Goal: Information Seeking & Learning: Learn about a topic

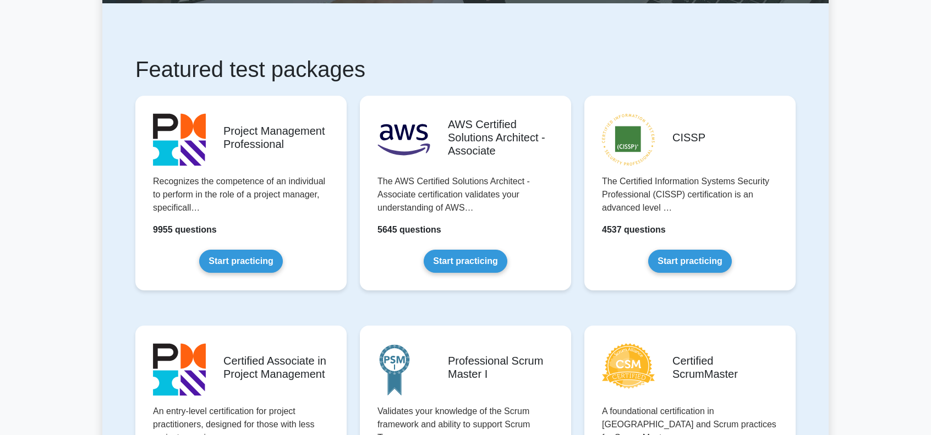
scroll to position [220, 0]
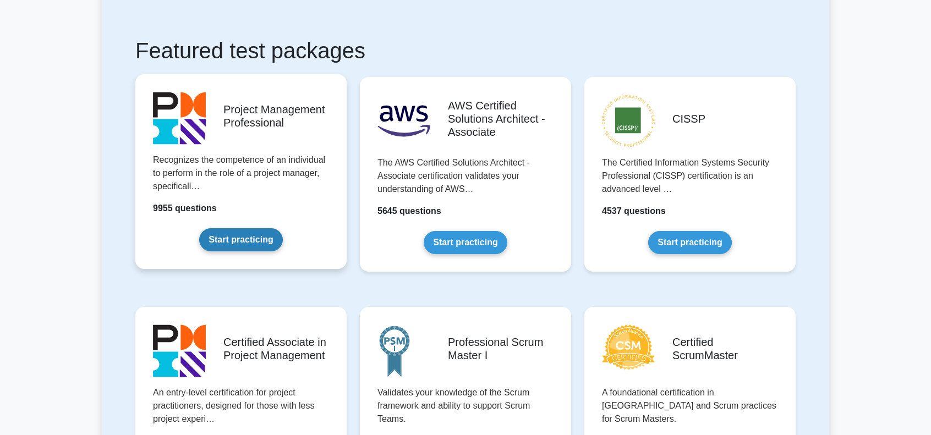
click at [228, 233] on link "Start practicing" at bounding box center [240, 239] width 83 height 23
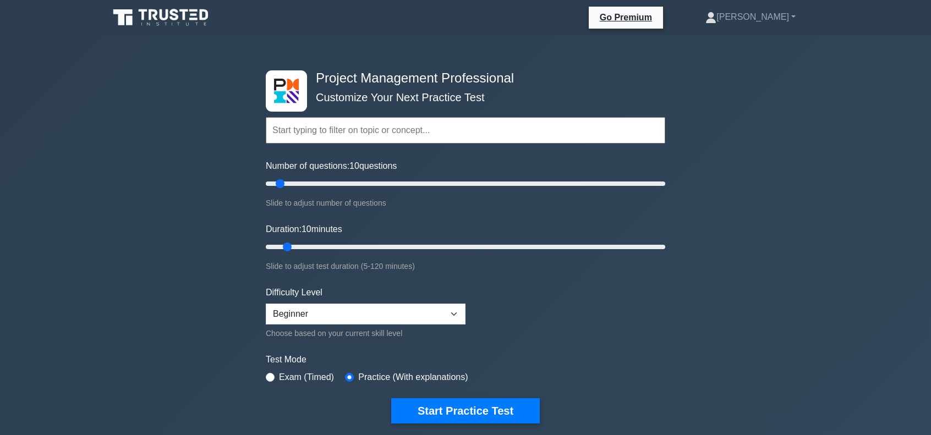
scroll to position [55, 0]
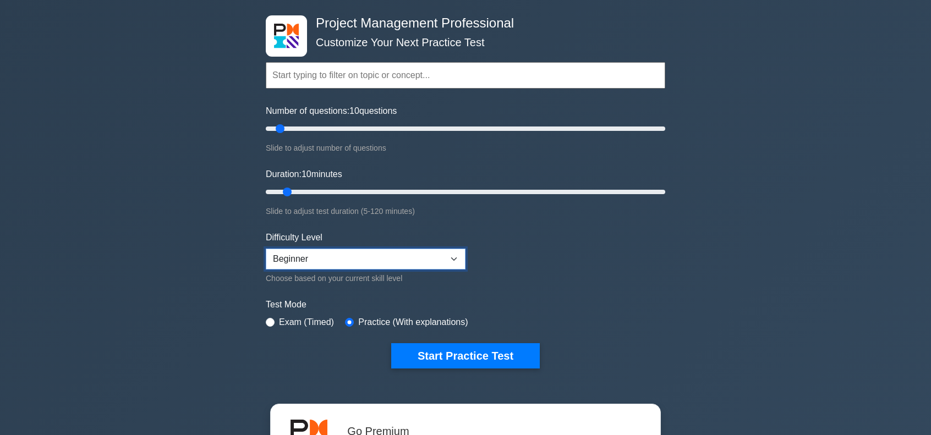
click at [449, 260] on select "Beginner Intermediate Expert" at bounding box center [366, 259] width 200 height 21
click at [450, 259] on select "Beginner Intermediate Expert" at bounding box center [366, 259] width 200 height 21
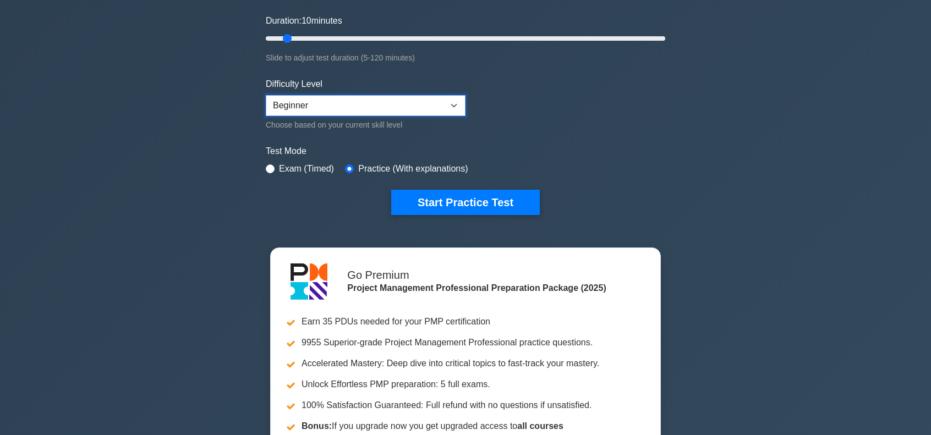
scroll to position [220, 0]
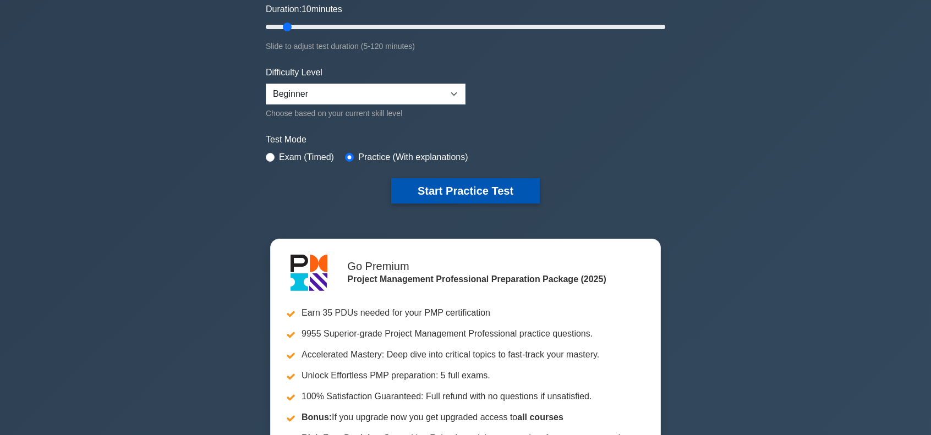
click at [495, 193] on button "Start Practice Test" at bounding box center [465, 190] width 149 height 25
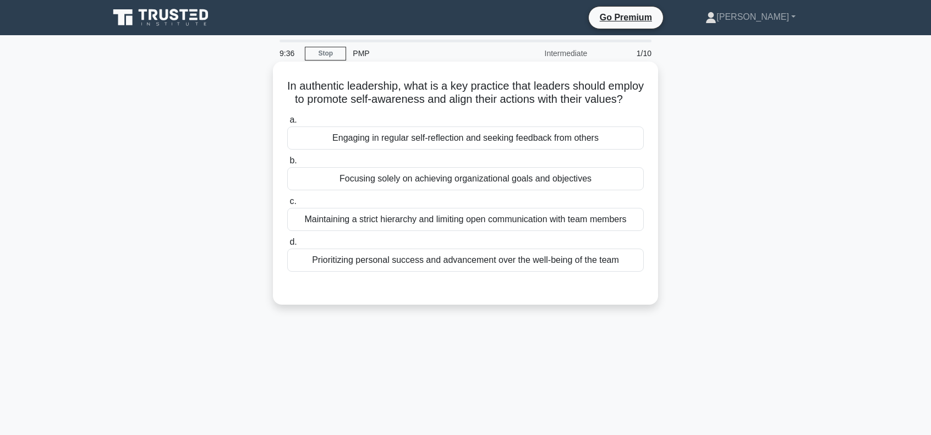
scroll to position [55, 0]
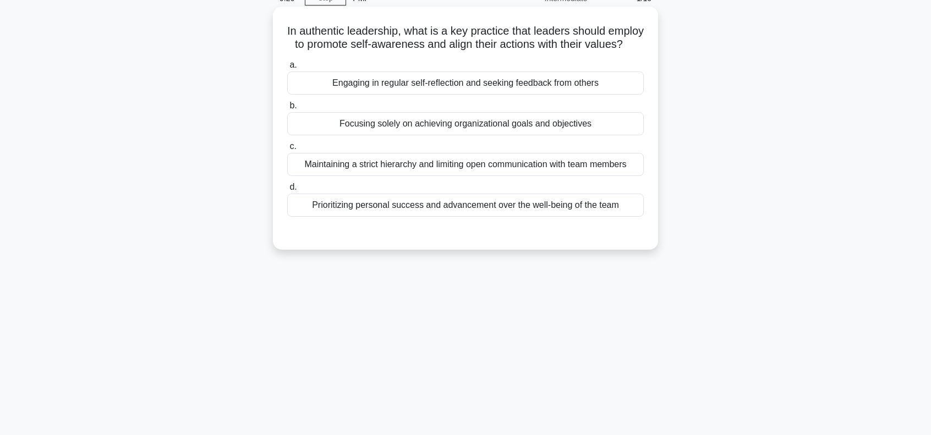
click at [490, 135] on div "Focusing solely on achieving organizational goals and objectives" at bounding box center [465, 123] width 357 height 23
click at [287, 110] on input "b. Focusing solely on achieving organizational goals and objectives" at bounding box center [287, 105] width 0 height 7
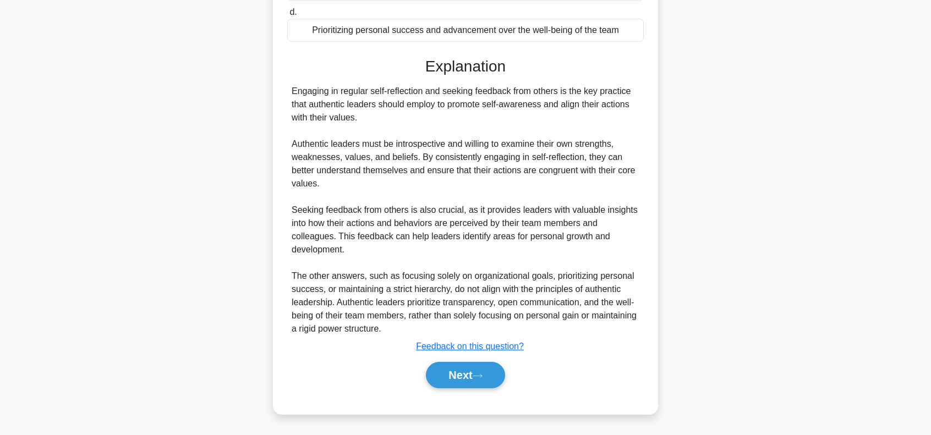
scroll to position [244, 0]
click at [448, 376] on button "Next" at bounding box center [465, 375] width 79 height 26
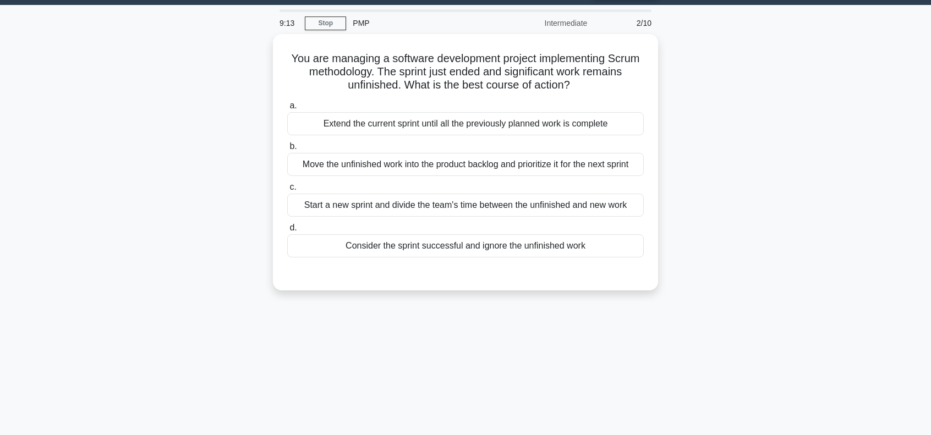
scroll to position [0, 0]
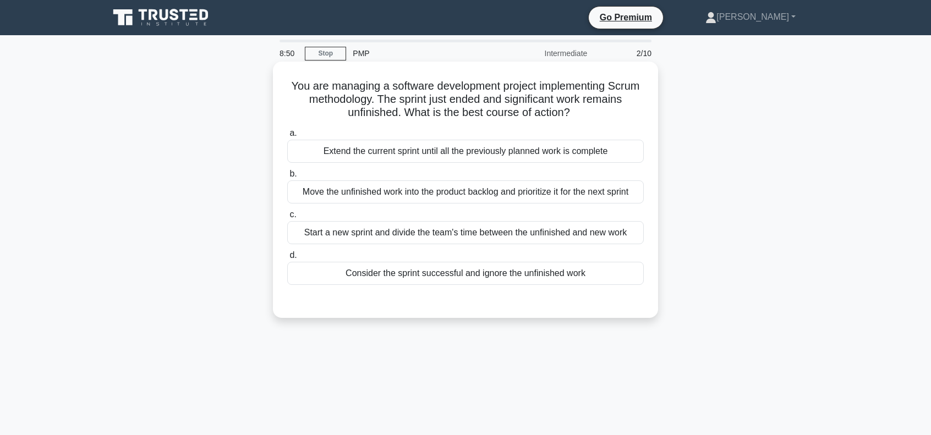
click at [483, 196] on div "Move the unfinished work into the product backlog and prioritize it for the nex…" at bounding box center [465, 191] width 357 height 23
click at [287, 178] on input "b. Move the unfinished work into the product backlog and prioritize it for the …" at bounding box center [287, 174] width 0 height 7
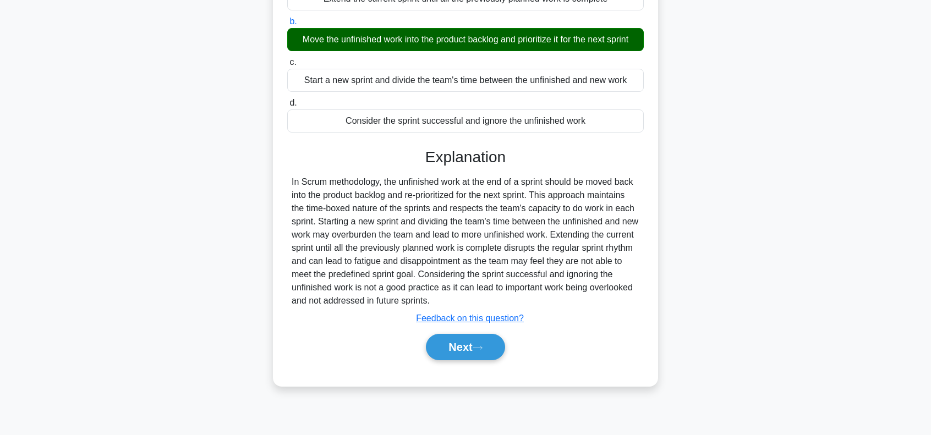
scroll to position [159, 0]
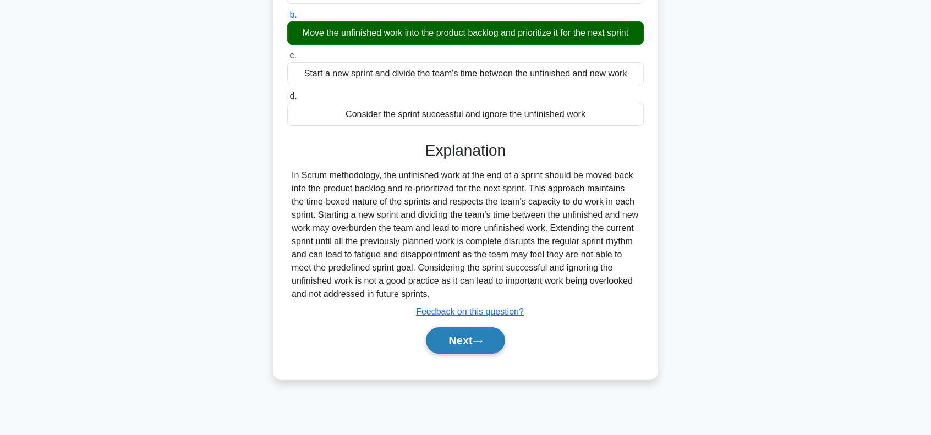
click at [455, 337] on button "Next" at bounding box center [465, 340] width 79 height 26
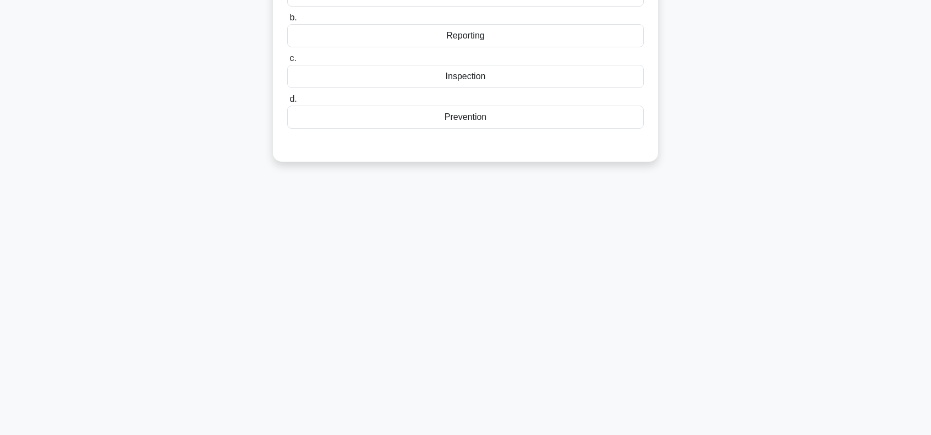
scroll to position [0, 0]
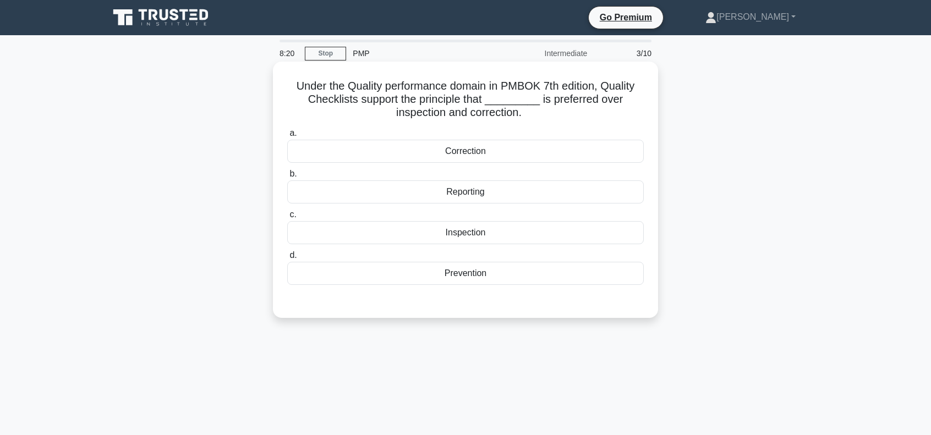
click at [475, 277] on div "Prevention" at bounding box center [465, 273] width 357 height 23
click at [287, 259] on input "d. Prevention" at bounding box center [287, 255] width 0 height 7
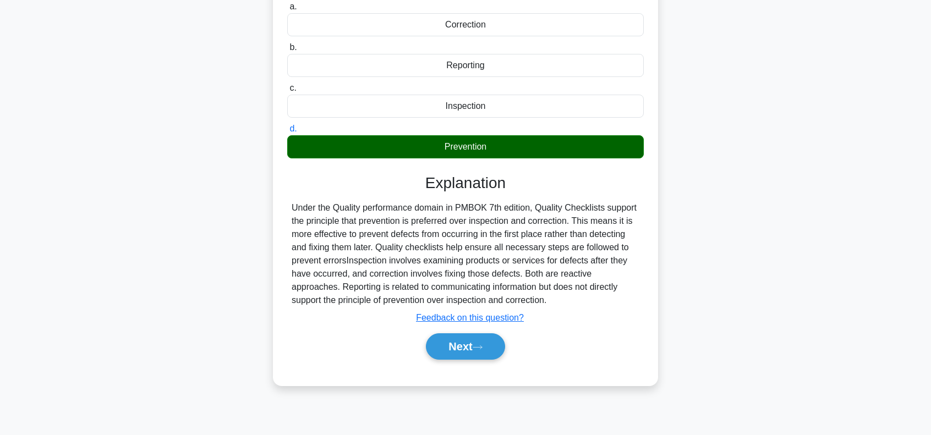
scroll to position [159, 0]
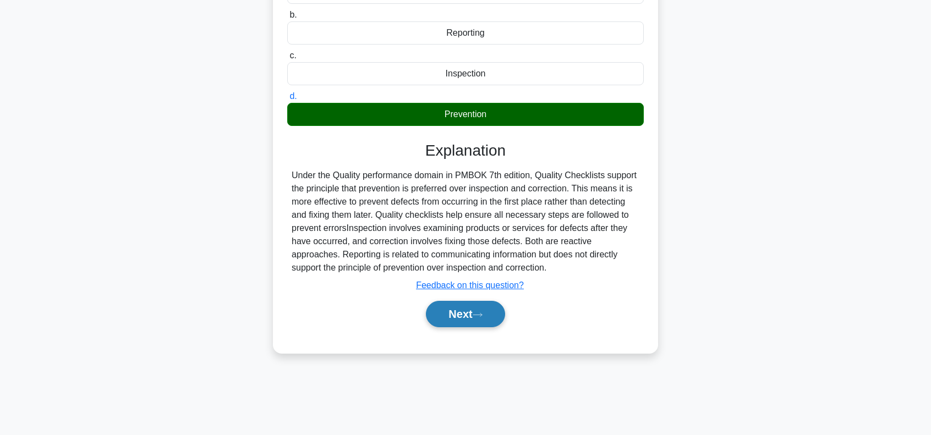
click at [462, 314] on button "Next" at bounding box center [465, 314] width 79 height 26
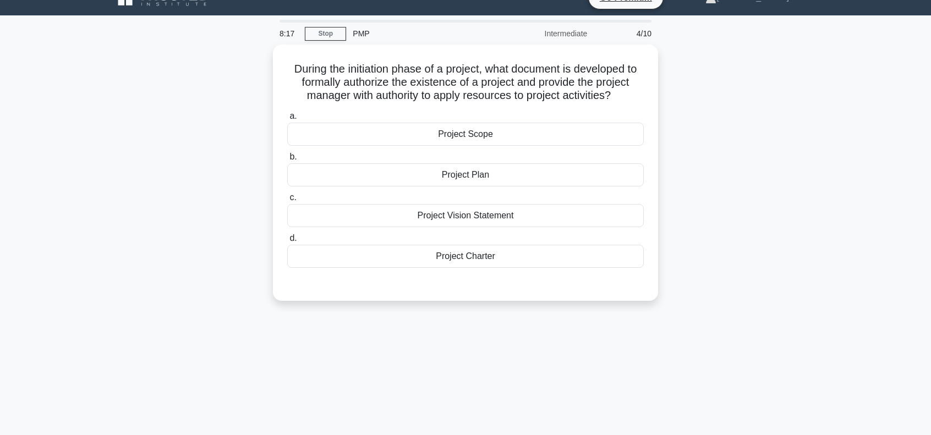
scroll to position [0, 0]
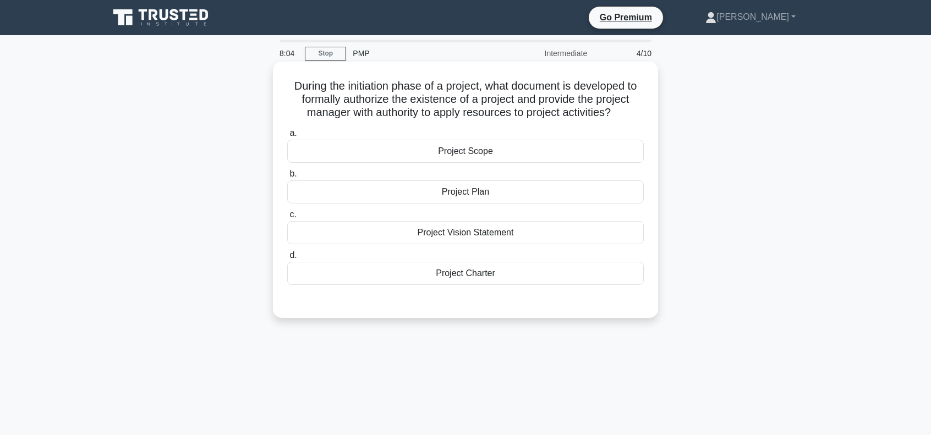
click at [489, 185] on div "Project Plan" at bounding box center [465, 191] width 357 height 23
click at [287, 178] on input "b. Project Plan" at bounding box center [287, 174] width 0 height 7
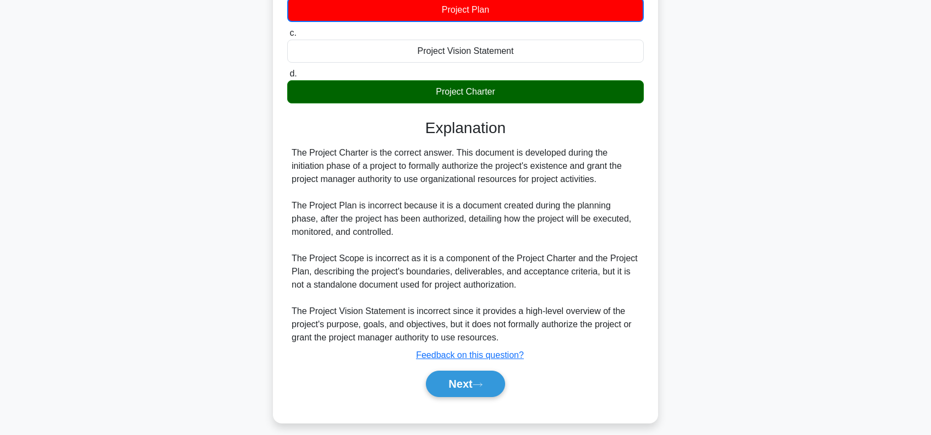
scroll to position [192, 0]
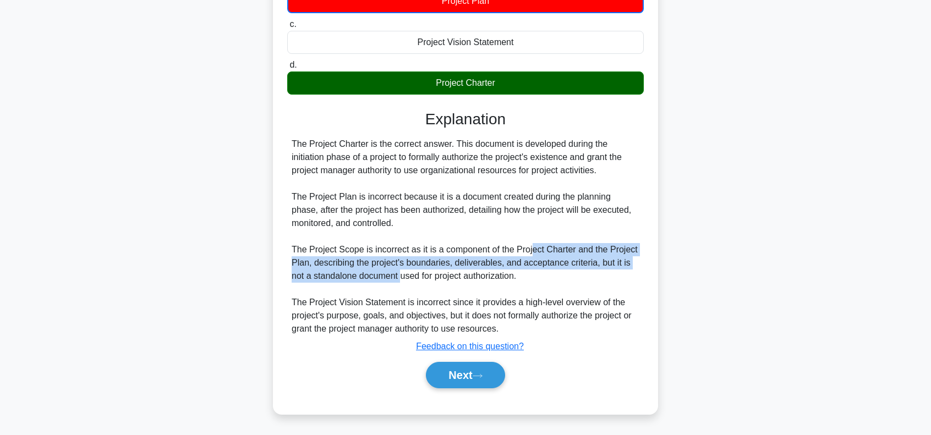
drag, startPoint x: 529, startPoint y: 250, endPoint x: 402, endPoint y: 273, distance: 129.3
click at [402, 273] on div "The Project Charter is the correct answer. This document is developed during th…" at bounding box center [466, 237] width 348 height 198
click at [407, 264] on div "The Project Charter is the correct answer. This document is developed during th…" at bounding box center [466, 237] width 348 height 198
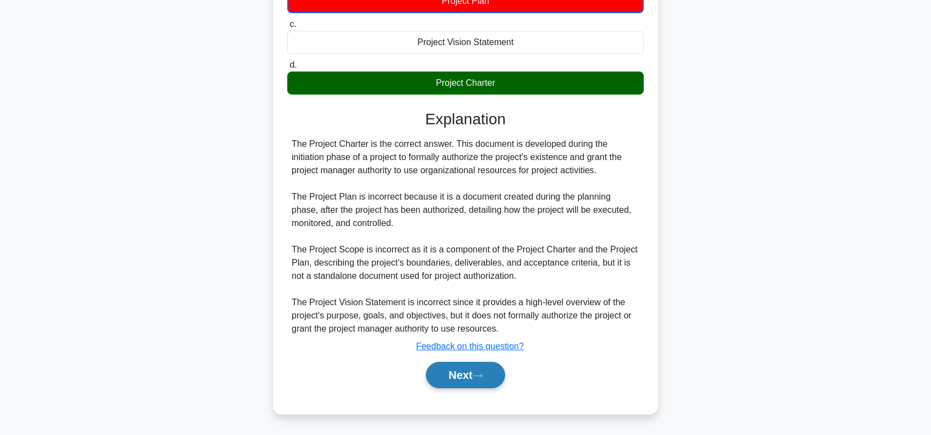
click at [464, 376] on button "Next" at bounding box center [465, 375] width 79 height 26
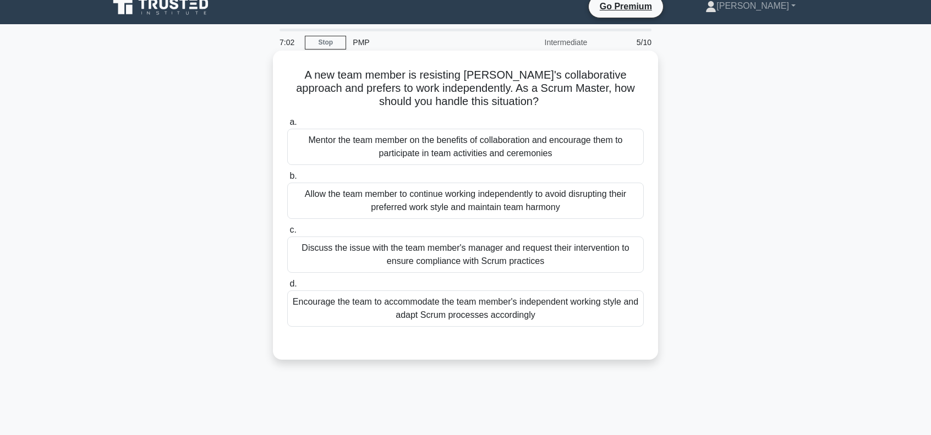
scroll to position [0, 0]
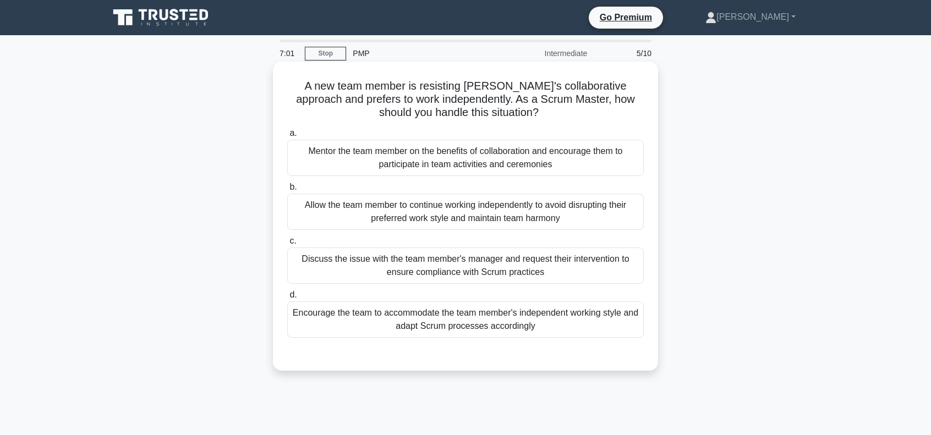
click at [435, 162] on div "Mentor the team member on the benefits of collaboration and encourage them to p…" at bounding box center [465, 158] width 357 height 36
click at [287, 137] on input "a. Mentor the team member on the benefits of collaboration and encourage them t…" at bounding box center [287, 133] width 0 height 7
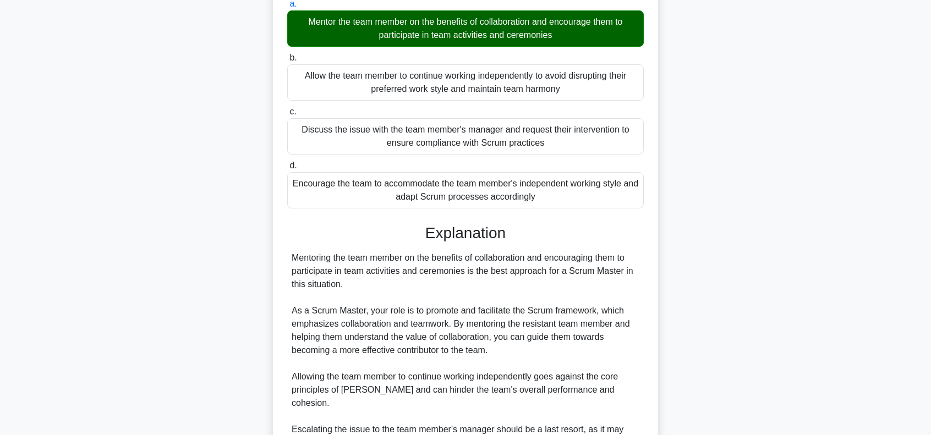
scroll to position [283, 0]
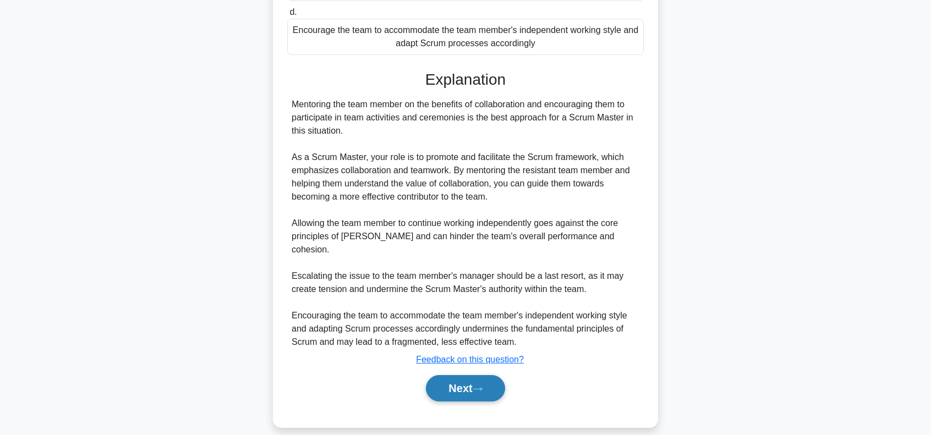
click at [447, 375] on button "Next" at bounding box center [465, 388] width 79 height 26
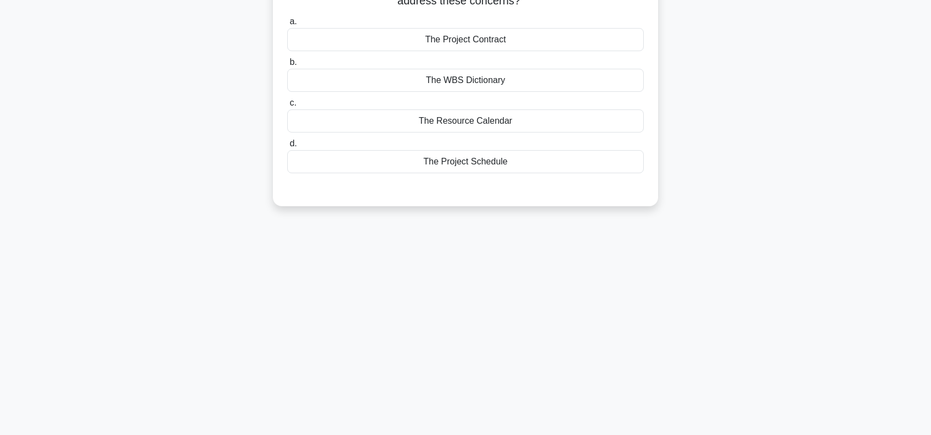
scroll to position [0, 0]
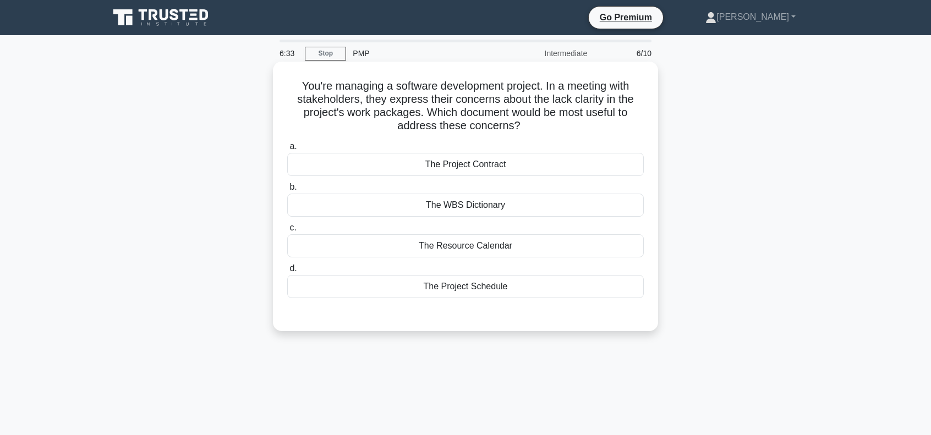
click at [472, 215] on div "The WBS Dictionary" at bounding box center [465, 205] width 357 height 23
click at [287, 191] on input "b. The WBS Dictionary" at bounding box center [287, 187] width 0 height 7
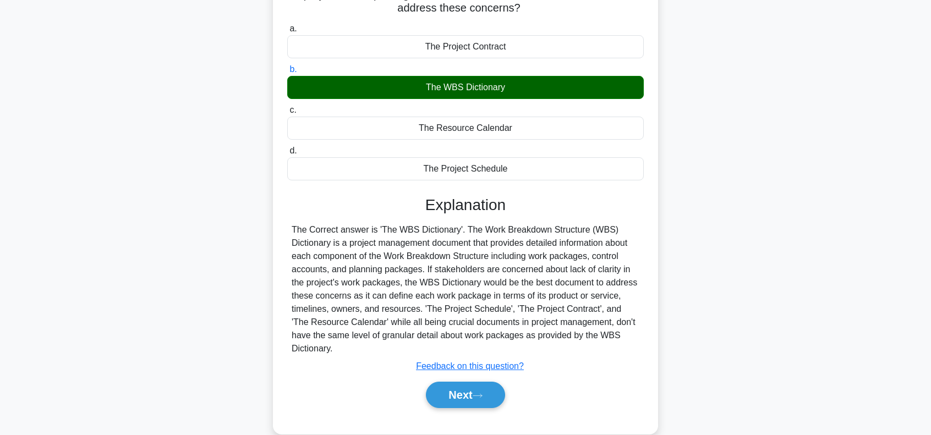
scroll to position [159, 0]
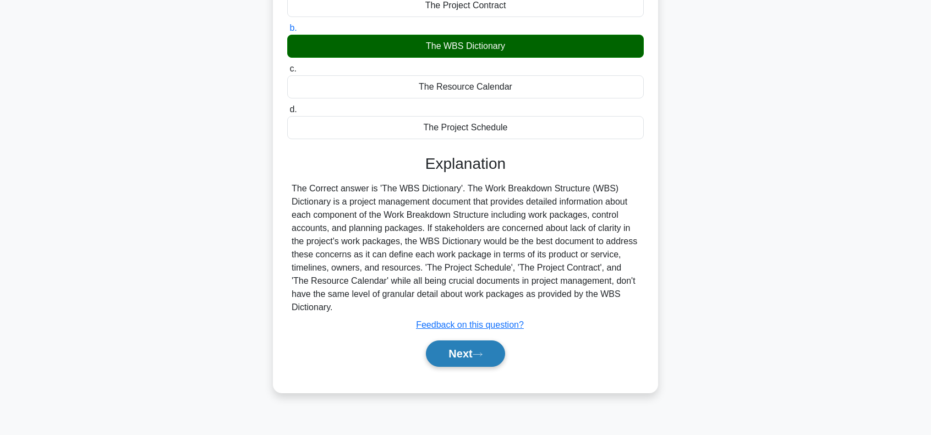
click at [466, 354] on button "Next" at bounding box center [465, 354] width 79 height 26
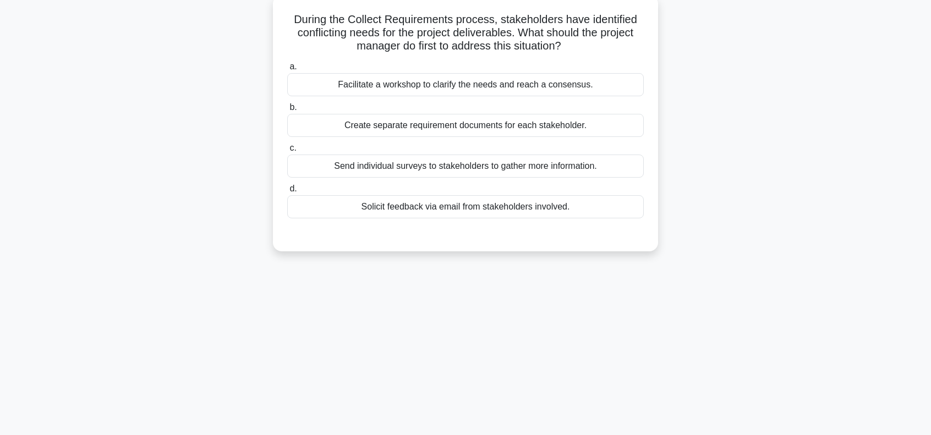
scroll to position [0, 0]
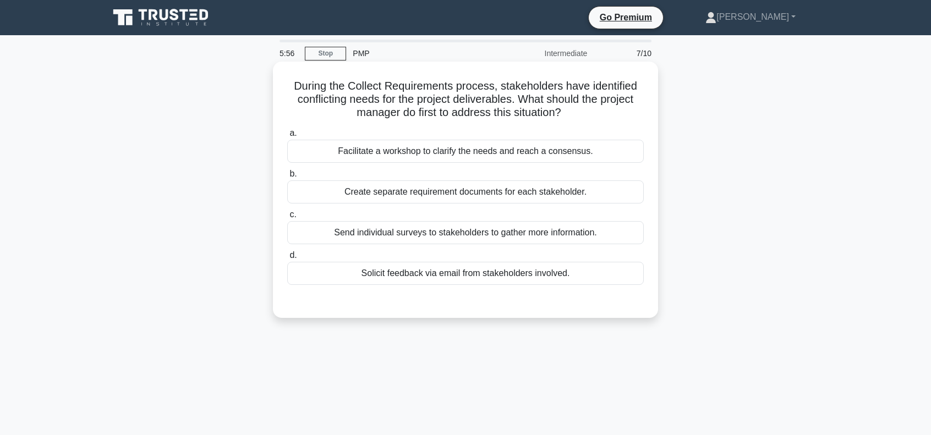
click at [437, 160] on div "Facilitate a workshop to clarify the needs and reach a consensus." at bounding box center [465, 151] width 357 height 23
click at [287, 137] on input "a. Facilitate a workshop to clarify the needs and reach a consensus." at bounding box center [287, 133] width 0 height 7
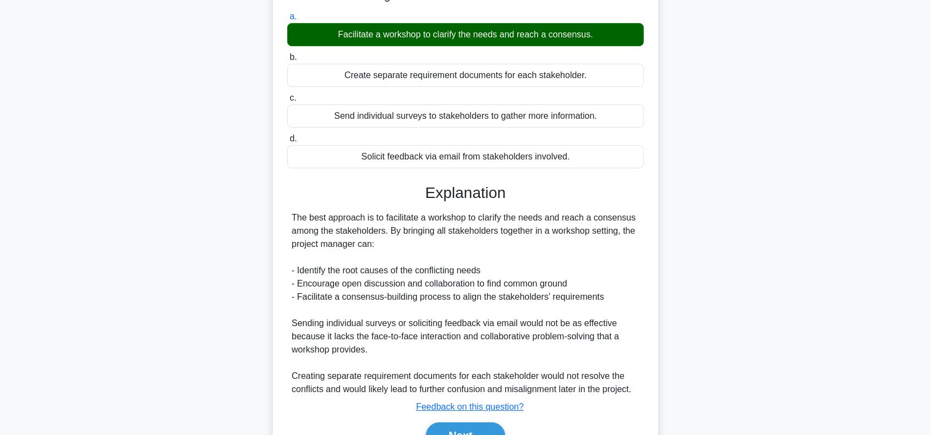
scroll to position [177, 0]
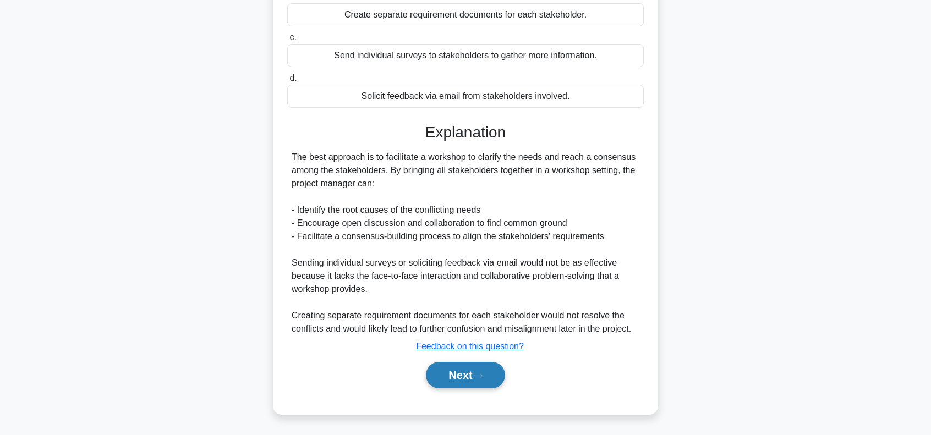
click at [453, 374] on button "Next" at bounding box center [465, 375] width 79 height 26
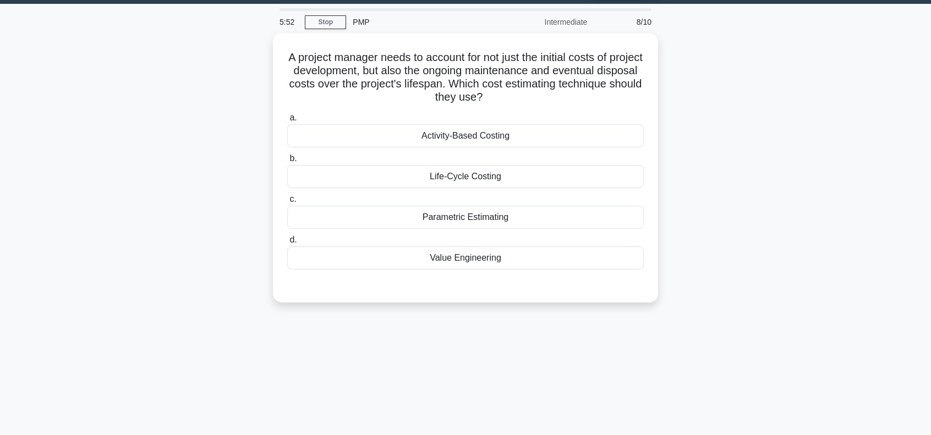
scroll to position [0, 0]
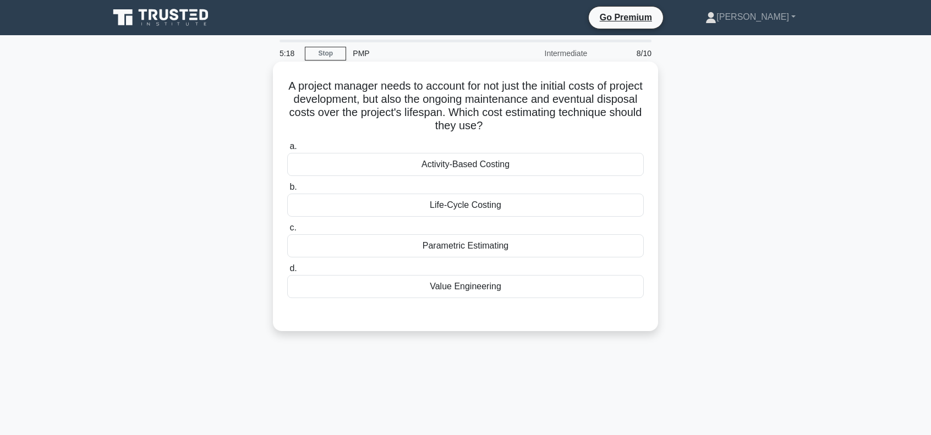
click at [499, 294] on div "Value Engineering" at bounding box center [465, 286] width 357 height 23
click at [287, 272] on input "d. Value Engineering" at bounding box center [287, 268] width 0 height 7
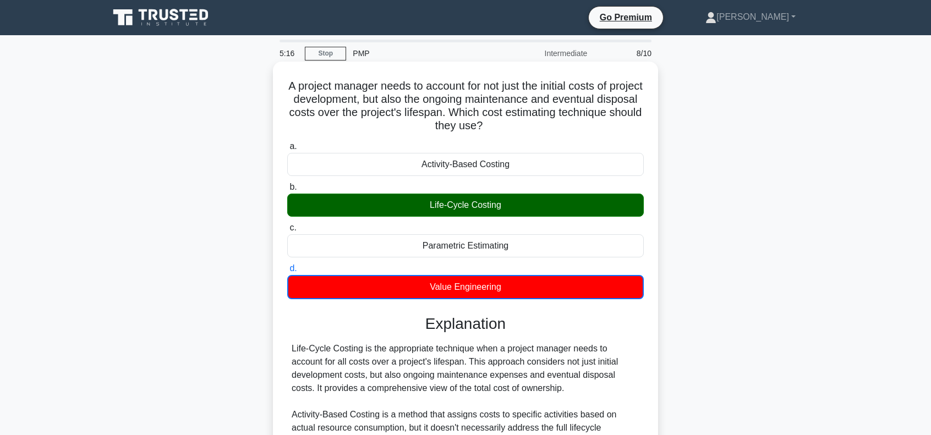
click at [497, 198] on div "Life-Cycle Costing" at bounding box center [465, 205] width 357 height 23
click at [287, 191] on input "b. Life-Cycle Costing" at bounding box center [287, 187] width 0 height 7
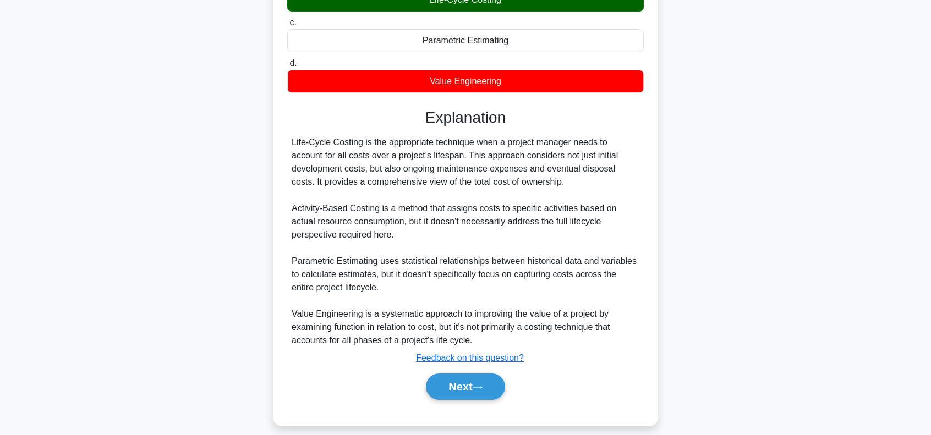
scroll to position [217, 0]
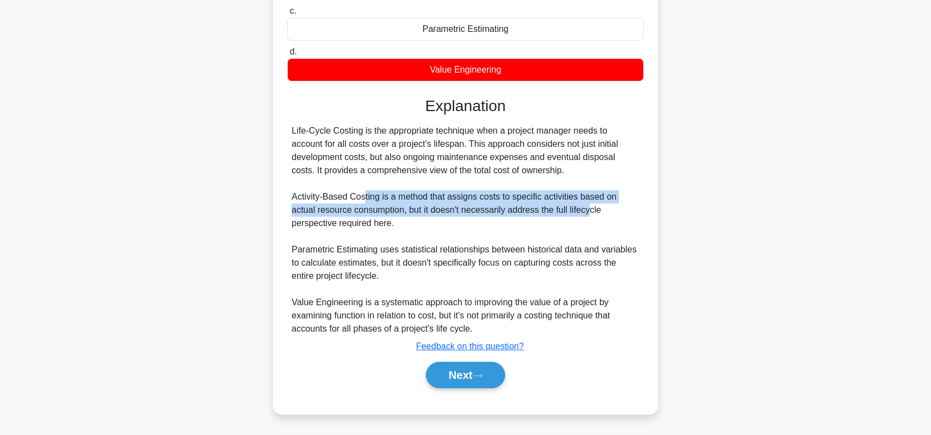
drag, startPoint x: 365, startPoint y: 200, endPoint x: 561, endPoint y: 210, distance: 196.2
click at [561, 210] on div "Life-Cycle Costing is the appropriate technique when a project manager needs to…" at bounding box center [466, 229] width 348 height 211
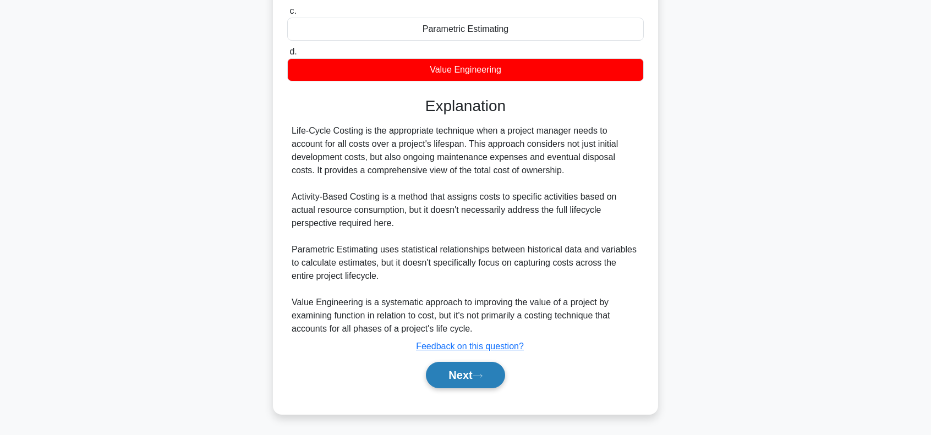
click at [467, 377] on button "Next" at bounding box center [465, 375] width 79 height 26
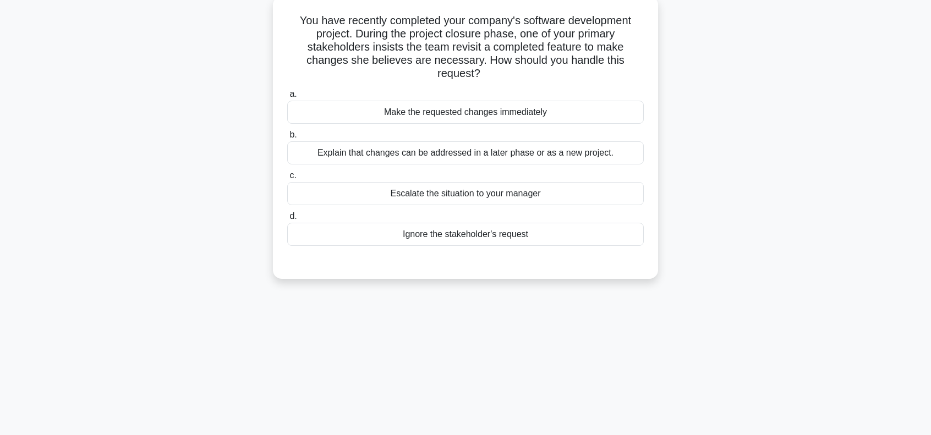
scroll to position [0, 0]
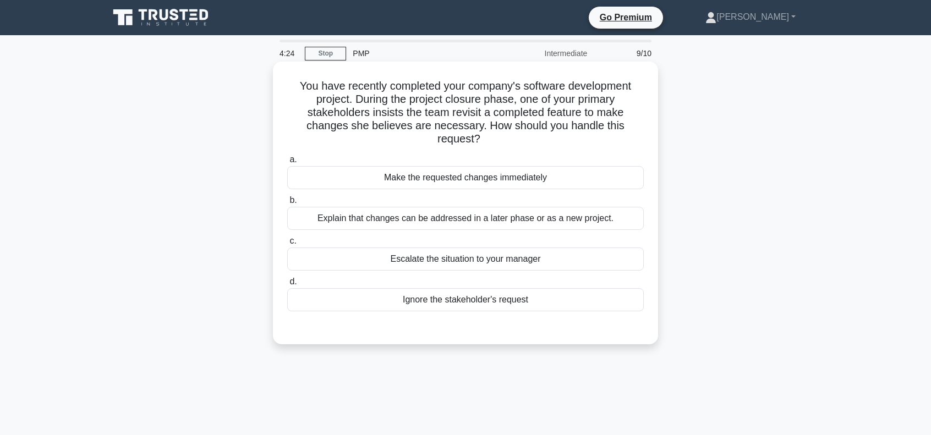
click at [433, 222] on div "Explain that changes can be addressed in a later phase or as a new project." at bounding box center [465, 218] width 357 height 23
click at [287, 204] on input "b. Explain that changes can be addressed in a later phase or as a new project." at bounding box center [287, 200] width 0 height 7
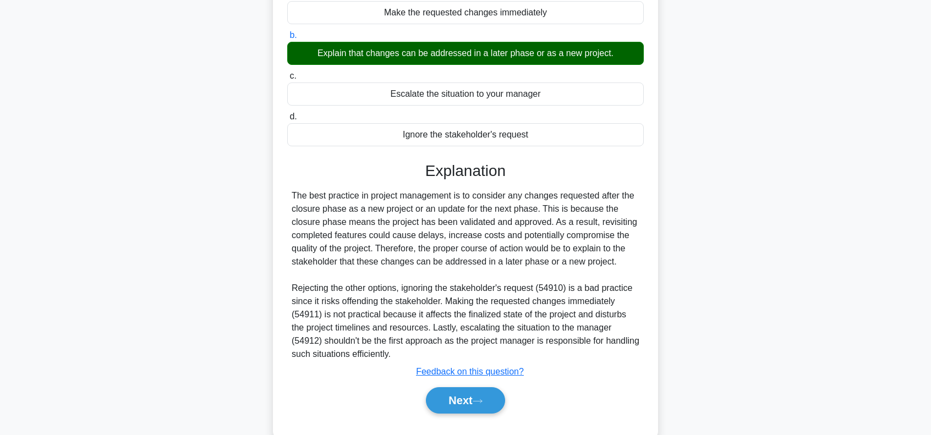
scroll to position [190, 0]
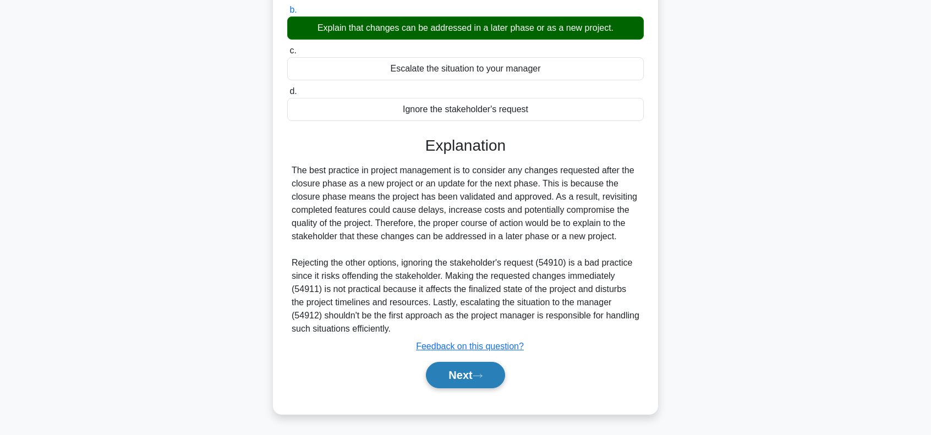
click at [451, 380] on button "Next" at bounding box center [465, 375] width 79 height 26
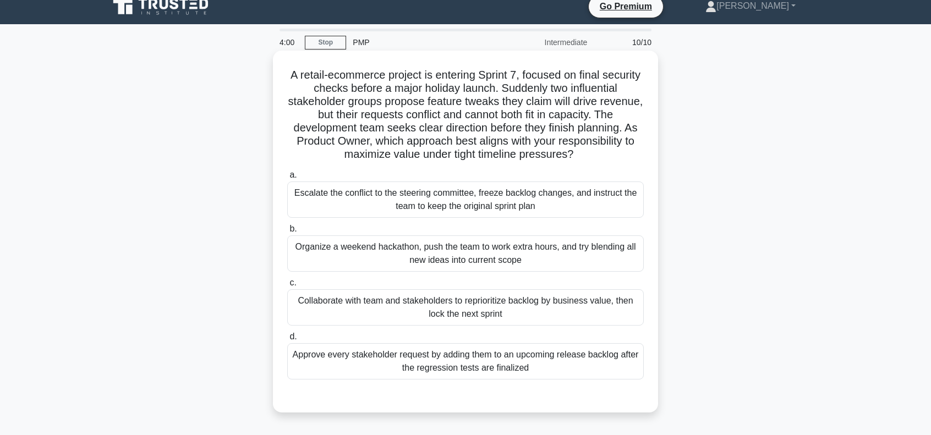
scroll to position [0, 0]
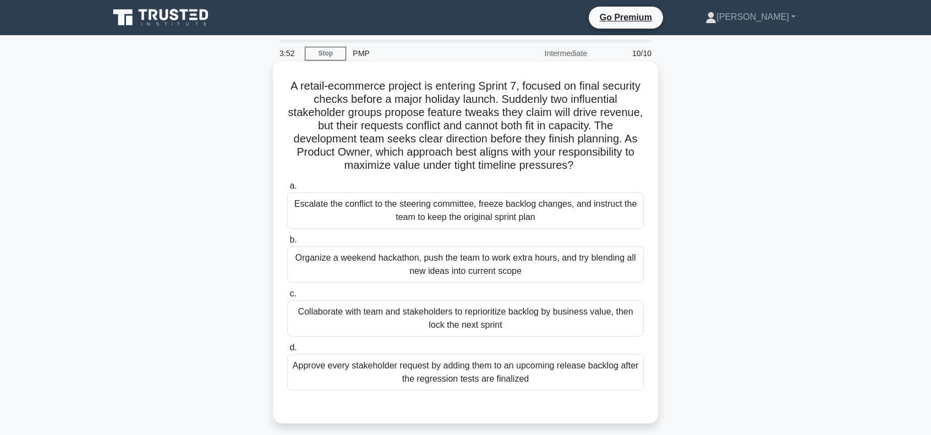
drag, startPoint x: 456, startPoint y: 167, endPoint x: 589, endPoint y: 165, distance: 132.6
click at [589, 165] on h5 "A retail-ecommerce project is entering Sprint 7, focused on final security chec…" at bounding box center [465, 126] width 359 height 94
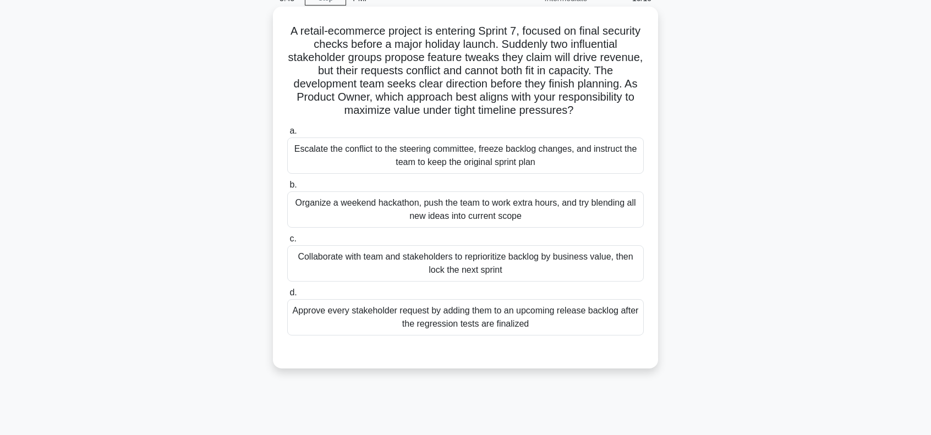
scroll to position [110, 0]
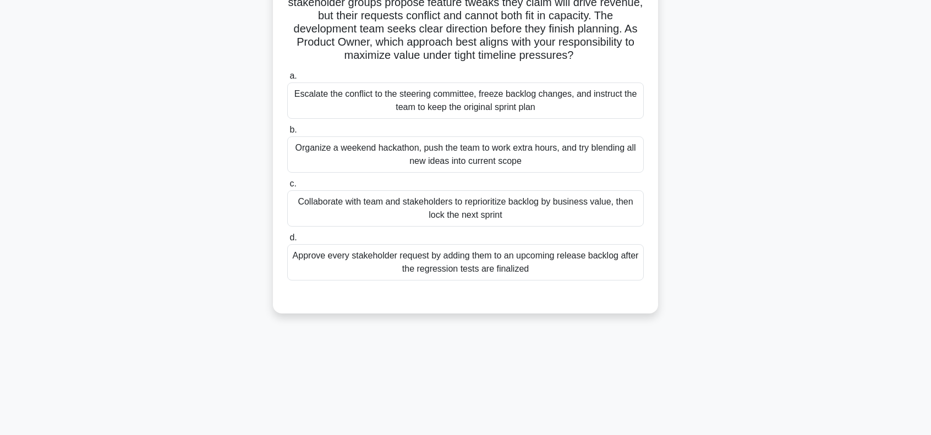
click at [530, 216] on div "Collaborate with team and stakeholders to reprioritize backlog by business valu…" at bounding box center [465, 208] width 357 height 36
click at [287, 188] on input "c. Collaborate with team and stakeholders to reprioritize backlog by business v…" at bounding box center [287, 183] width 0 height 7
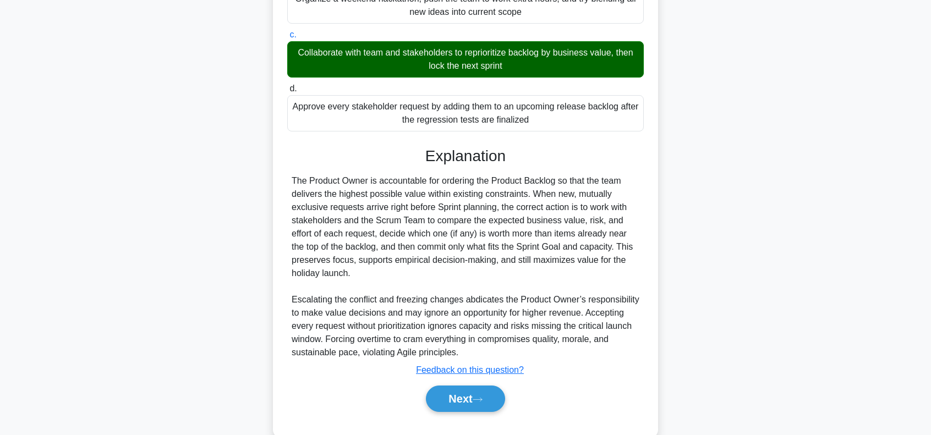
scroll to position [283, 0]
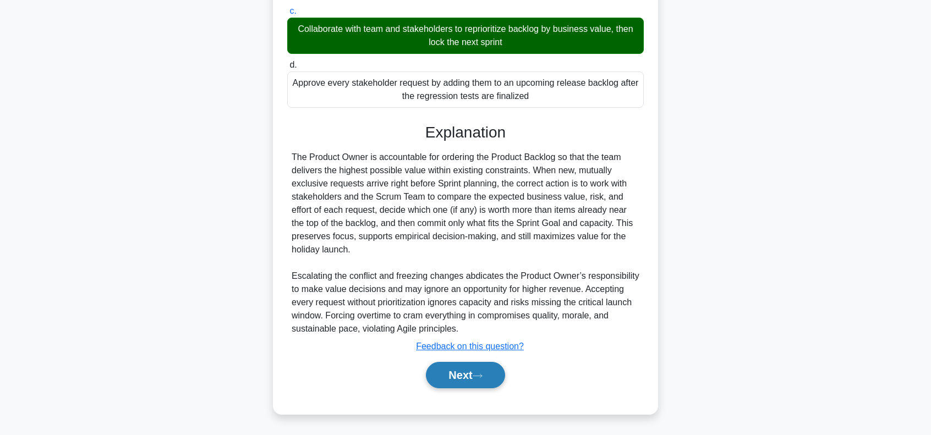
click at [456, 376] on button "Next" at bounding box center [465, 375] width 79 height 26
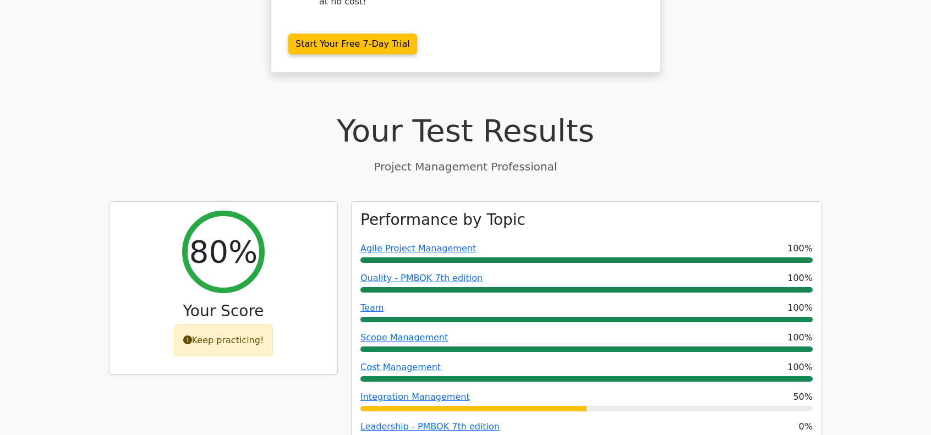
scroll to position [385, 0]
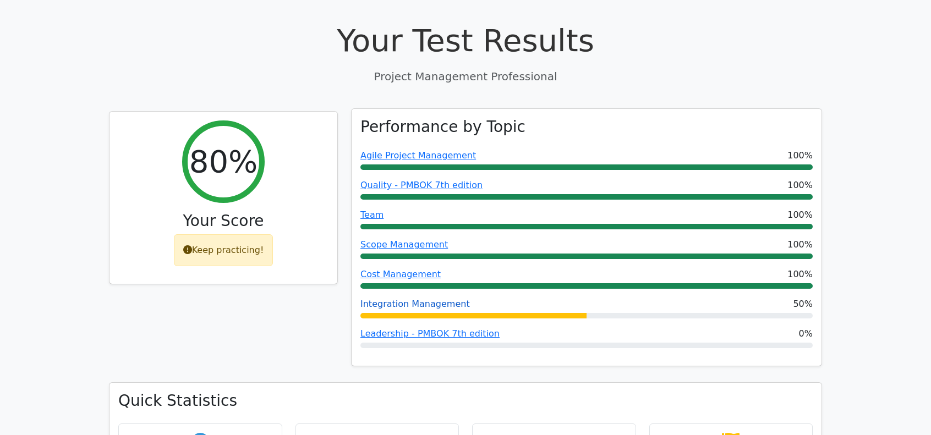
click at [428, 299] on link "Integration Management" at bounding box center [415, 304] width 110 height 10
click at [404, 299] on link "Integration Management" at bounding box center [415, 304] width 110 height 10
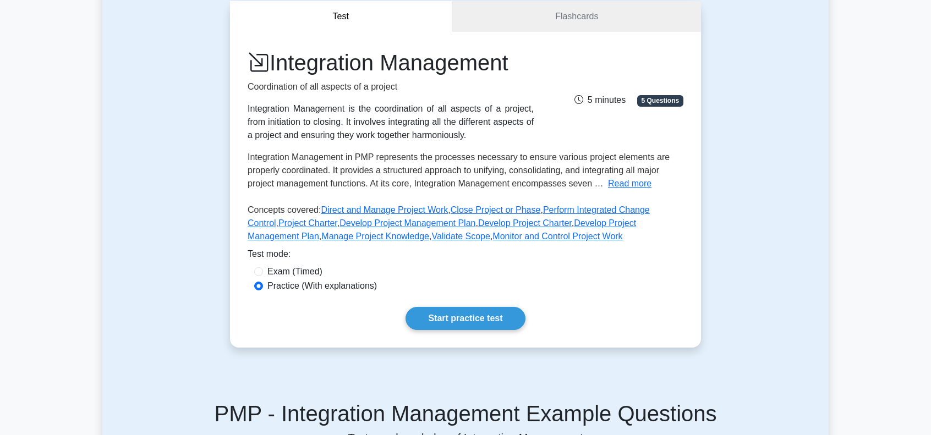
scroll to position [55, 0]
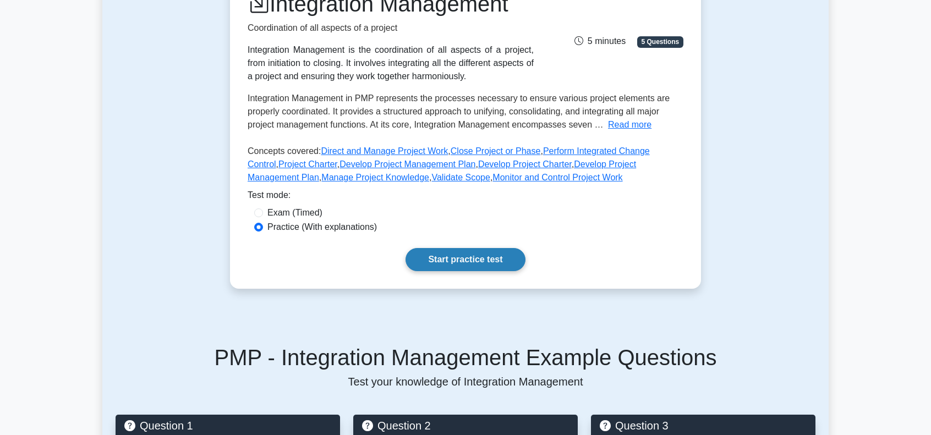
click at [484, 259] on link "Start practice test" at bounding box center [465, 259] width 119 height 23
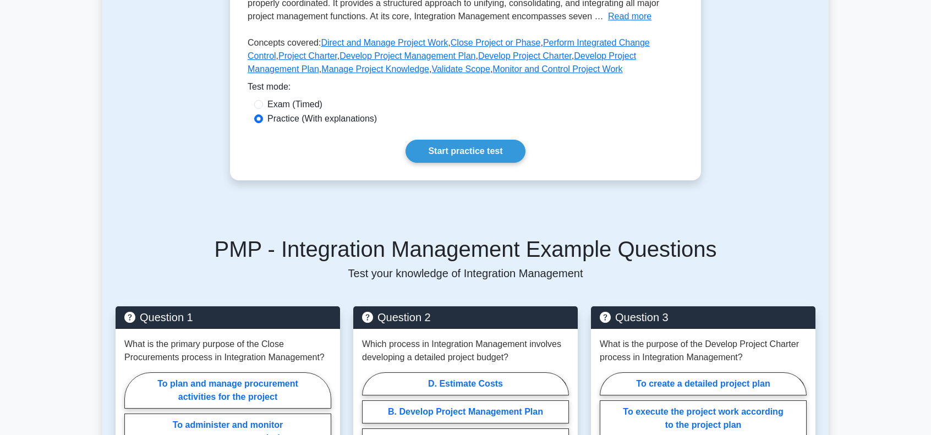
scroll to position [275, 0]
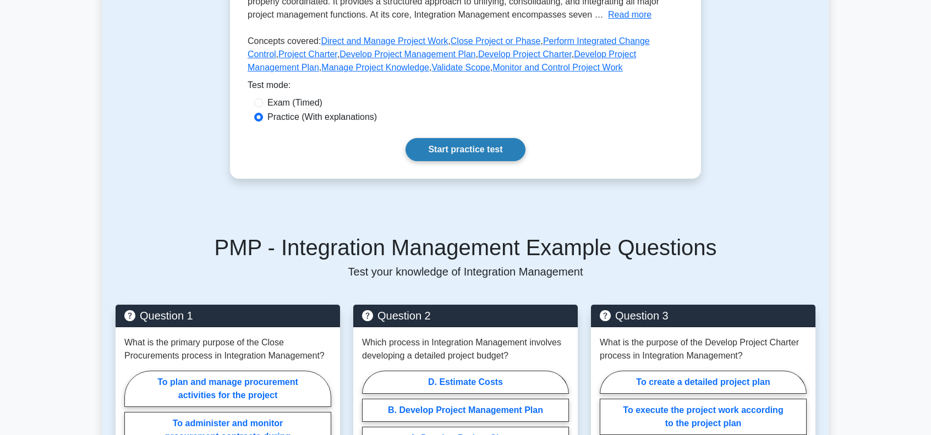
click at [478, 147] on link "Start practice test" at bounding box center [465, 149] width 119 height 23
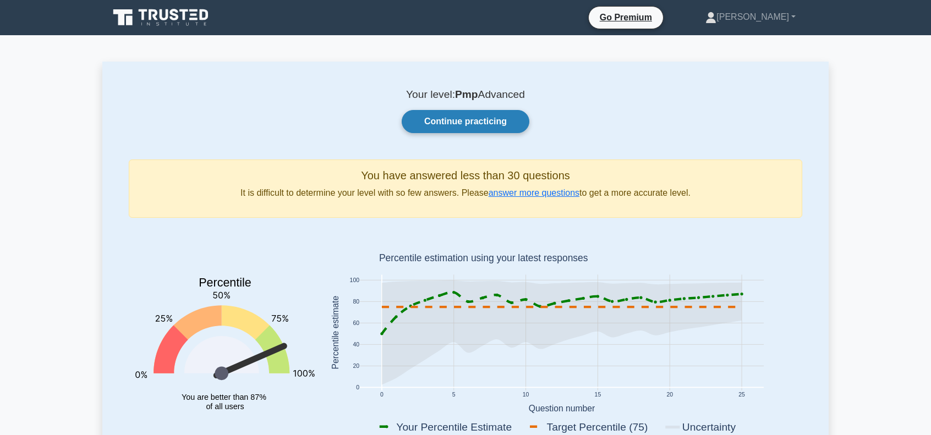
click at [450, 112] on link "Continue practicing" at bounding box center [466, 121] width 128 height 23
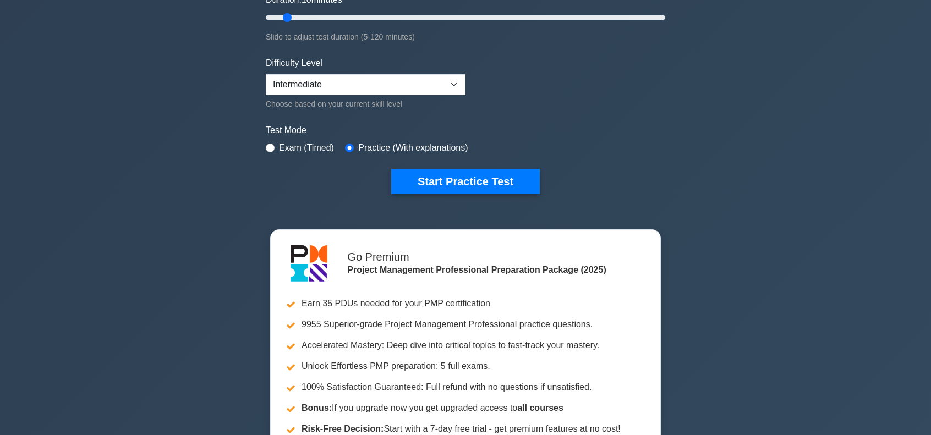
scroll to position [330, 0]
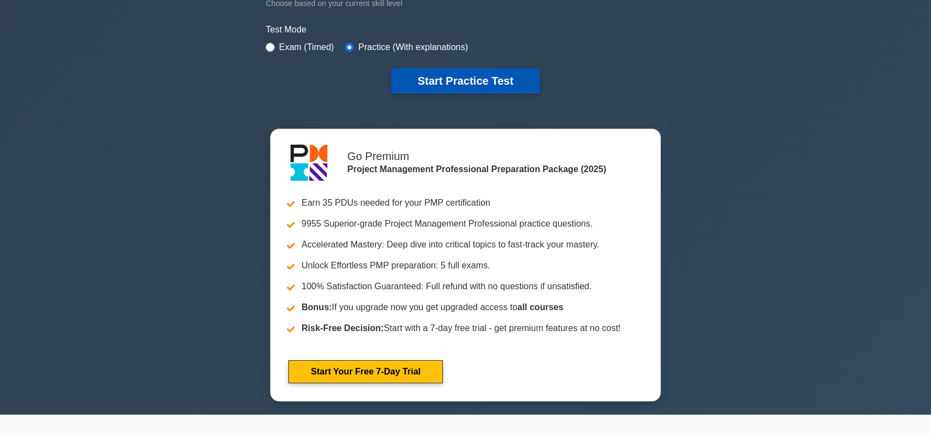
click at [453, 83] on button "Start Practice Test" at bounding box center [465, 80] width 149 height 25
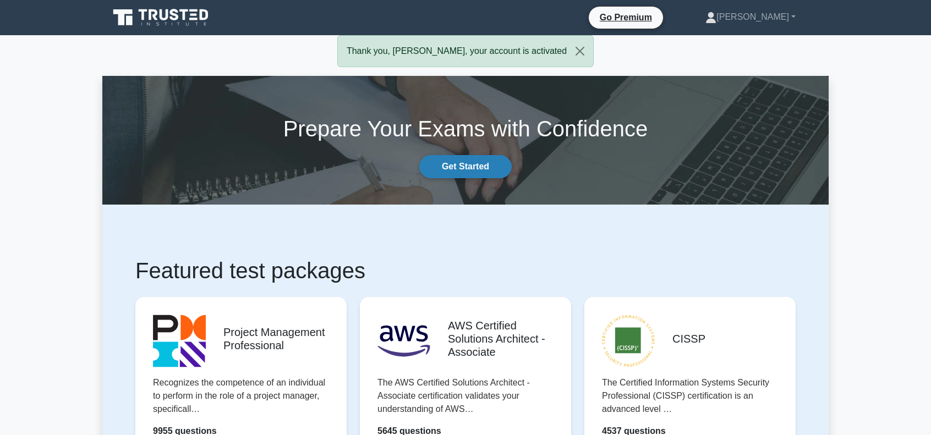
click at [469, 167] on link "Get Started" at bounding box center [465, 166] width 92 height 23
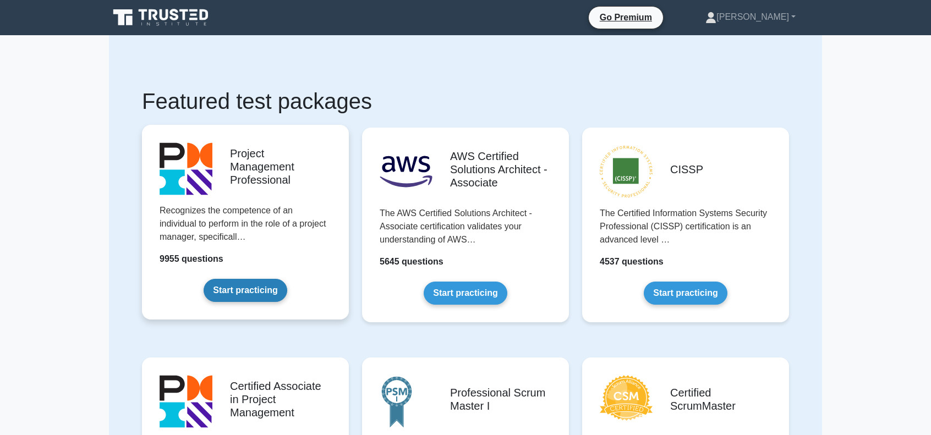
click at [220, 283] on link "Start practicing" at bounding box center [245, 290] width 83 height 23
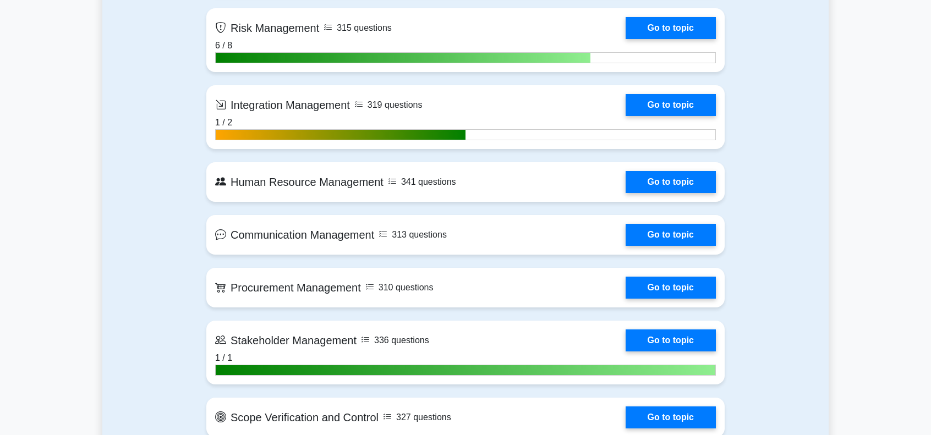
scroll to position [1156, 0]
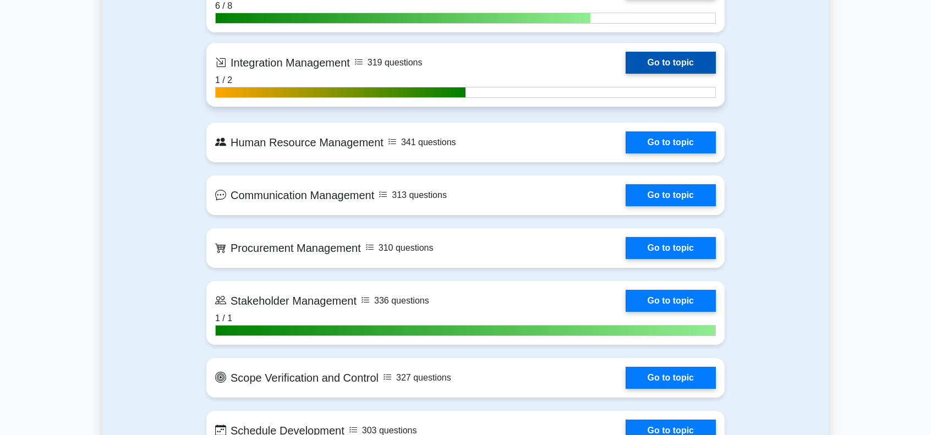
click at [655, 56] on link "Go to topic" at bounding box center [671, 63] width 90 height 22
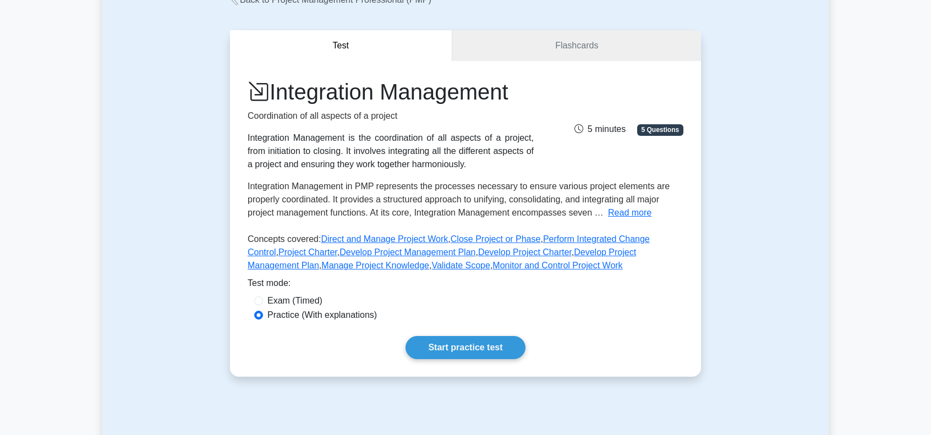
scroll to position [110, 0]
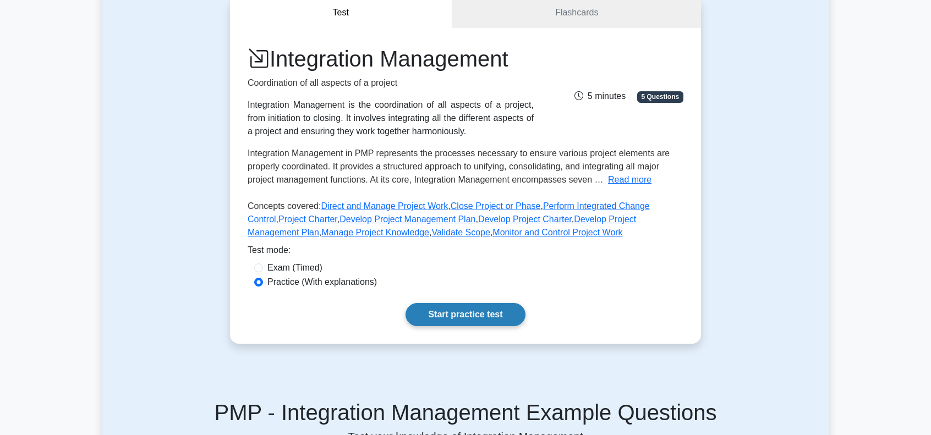
click at [458, 315] on link "Start practice test" at bounding box center [465, 314] width 119 height 23
